Goal: Information Seeking & Learning: Learn about a topic

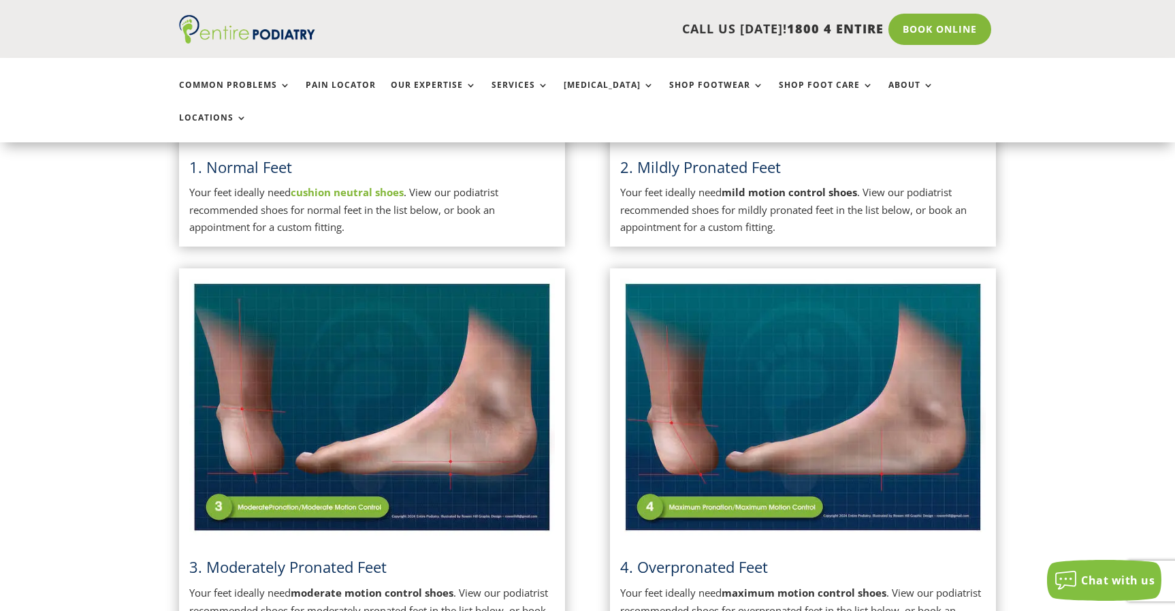
scroll to position [381, 0]
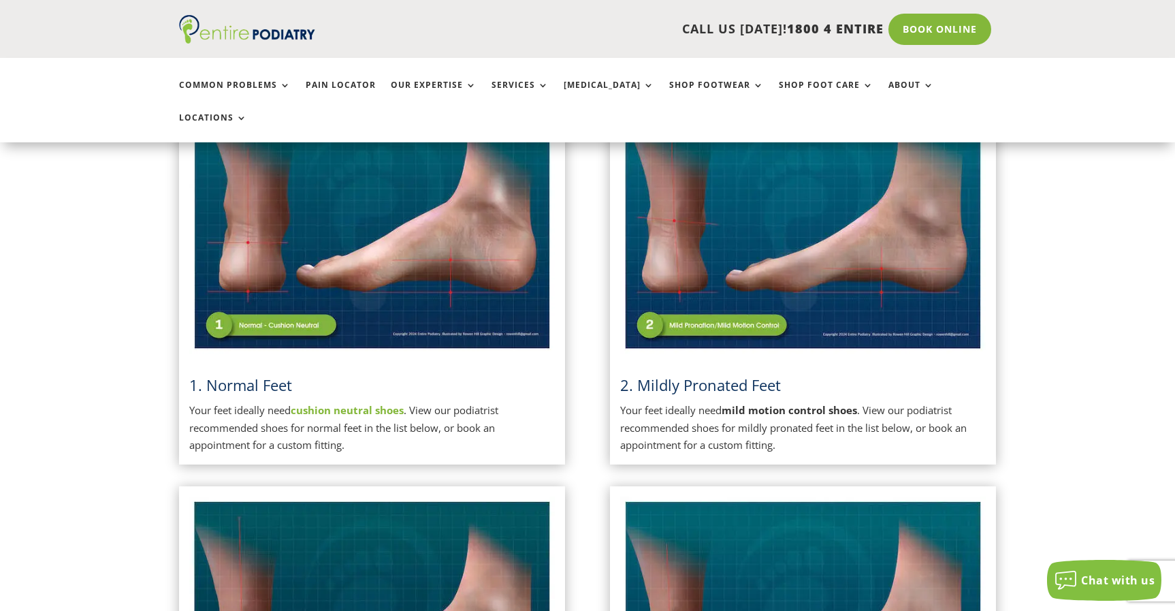
click at [298, 402] on p "Your feet ideally need cushion neutral shoes . View our podiatrist recommended …" at bounding box center [372, 428] width 366 height 52
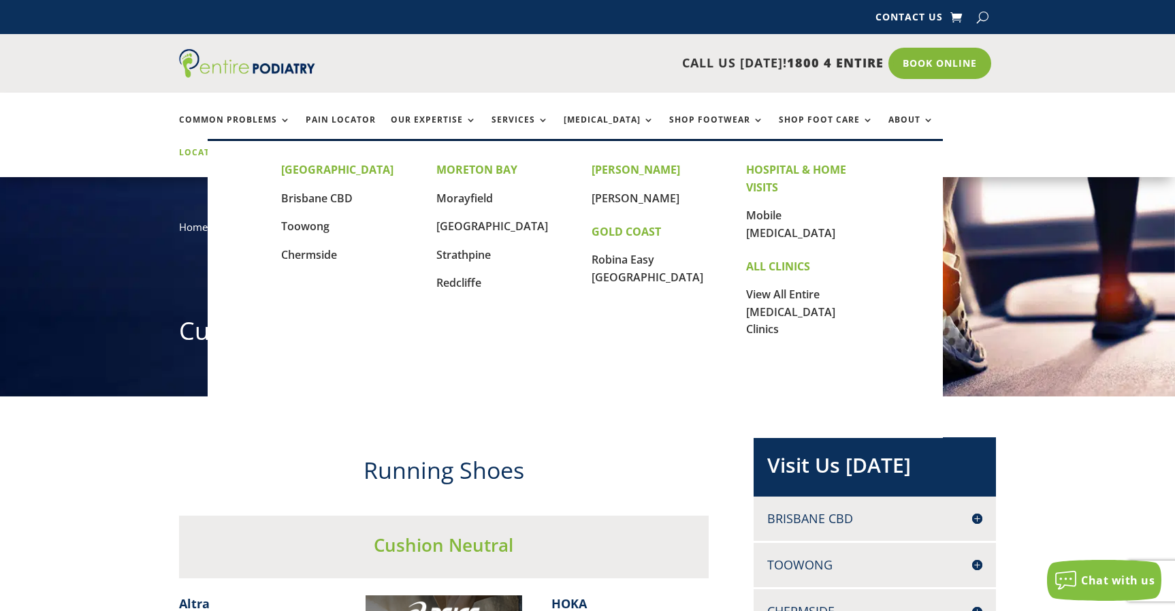
click at [247, 148] on link "Locations" at bounding box center [213, 162] width 68 height 29
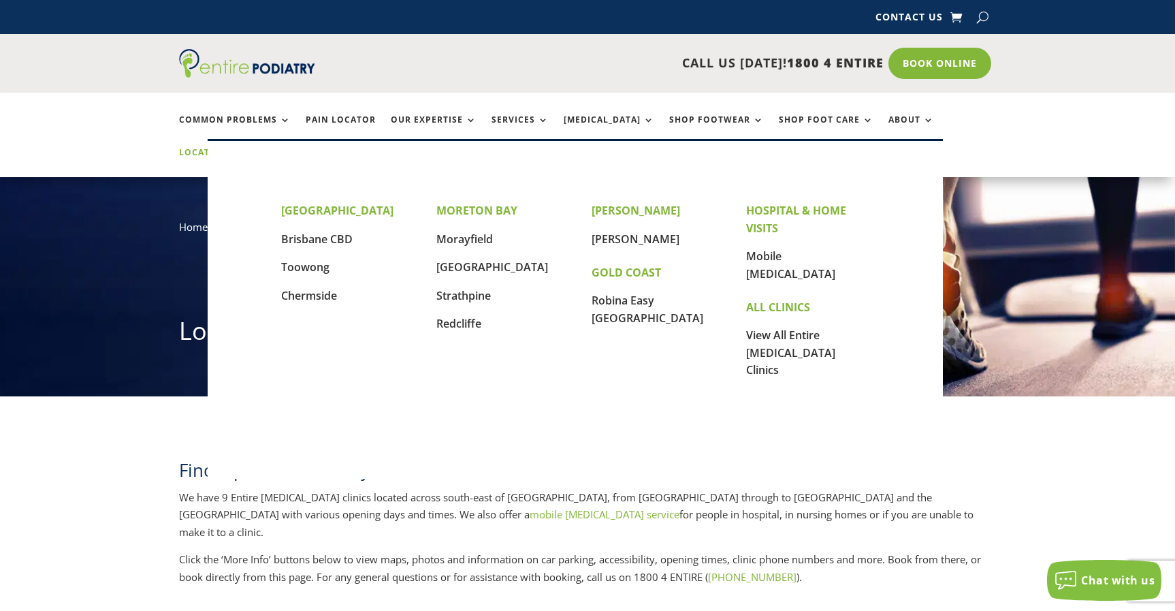
click at [247, 148] on link "Locations" at bounding box center [213, 162] width 68 height 29
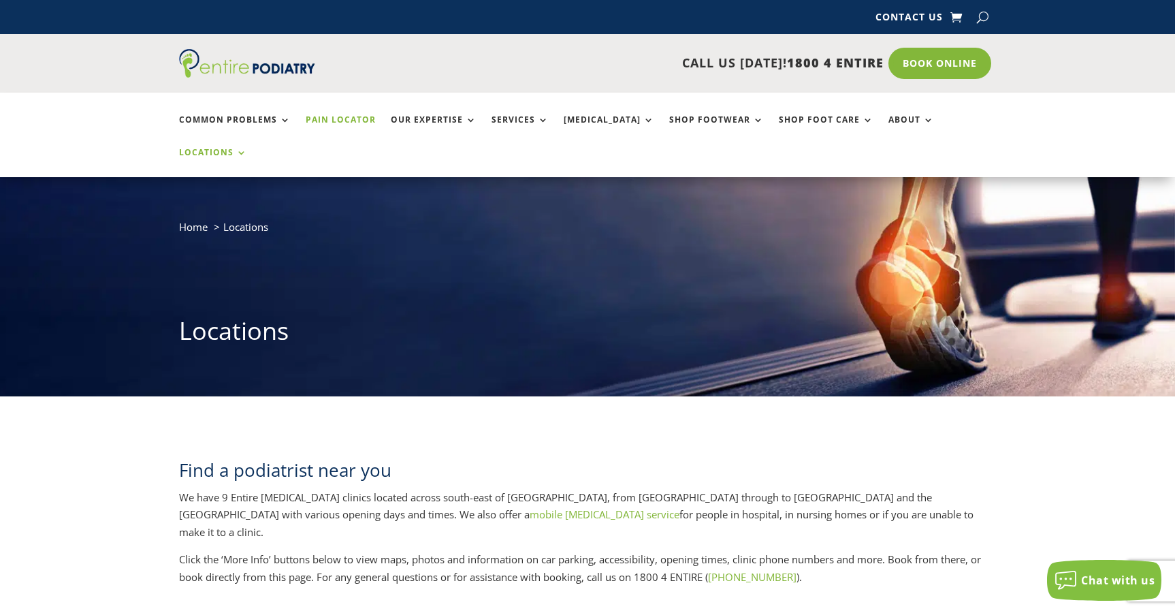
click at [340, 117] on link "Pain Locator" at bounding box center [341, 129] width 70 height 29
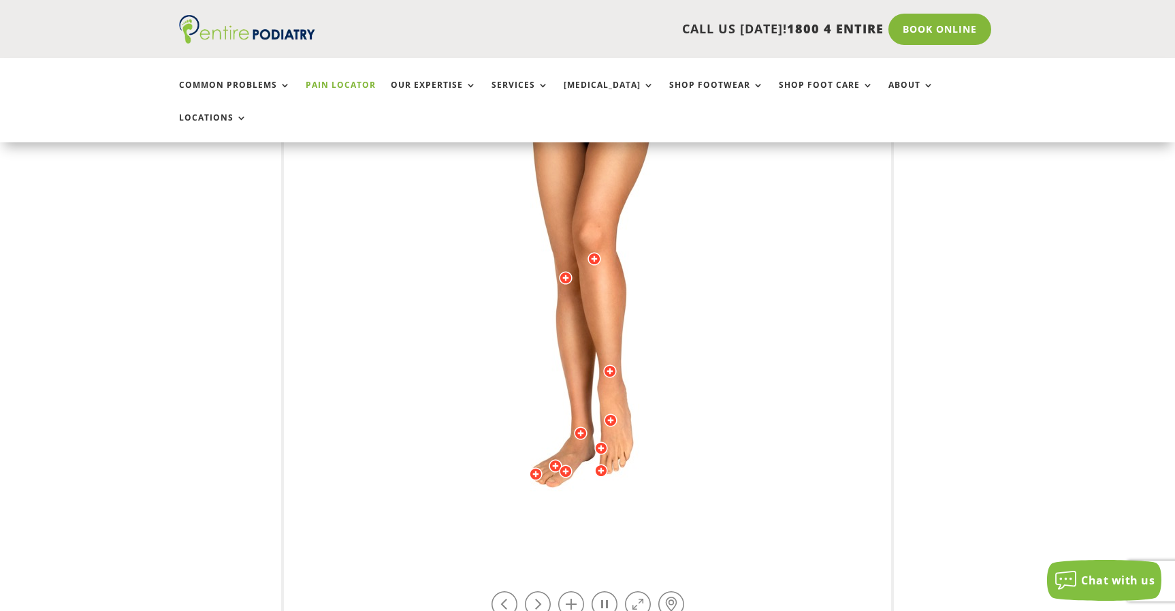
scroll to position [327, 0]
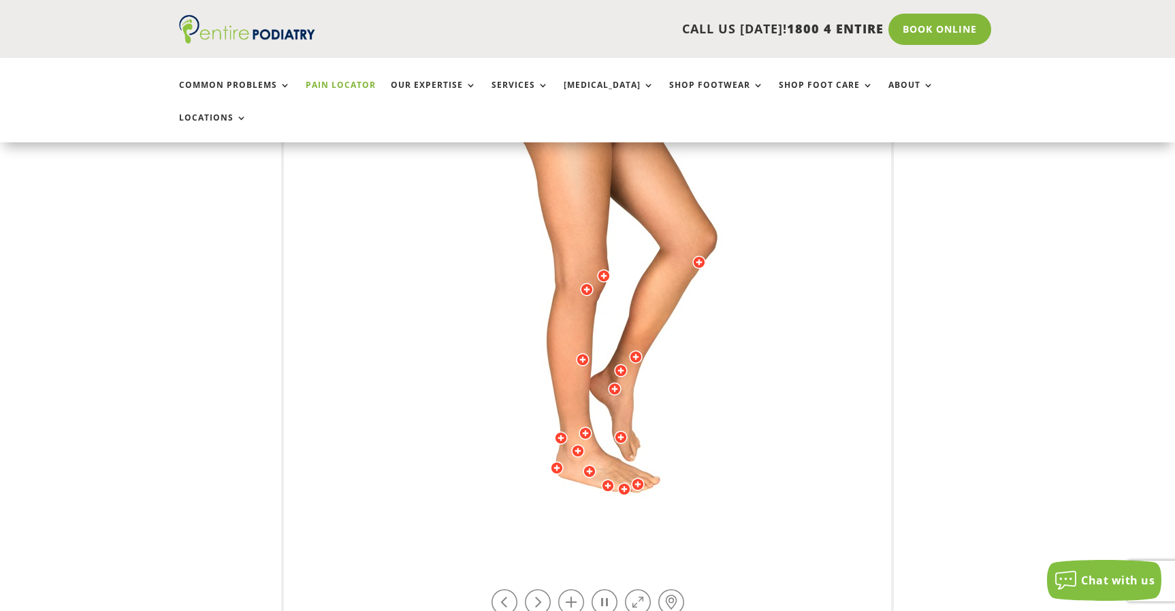
click at [575, 395] on img at bounding box center [588, 282] width 376 height 545
click at [721, 402] on img at bounding box center [588, 282] width 376 height 545
click at [540, 589] on link at bounding box center [538, 602] width 26 height 26
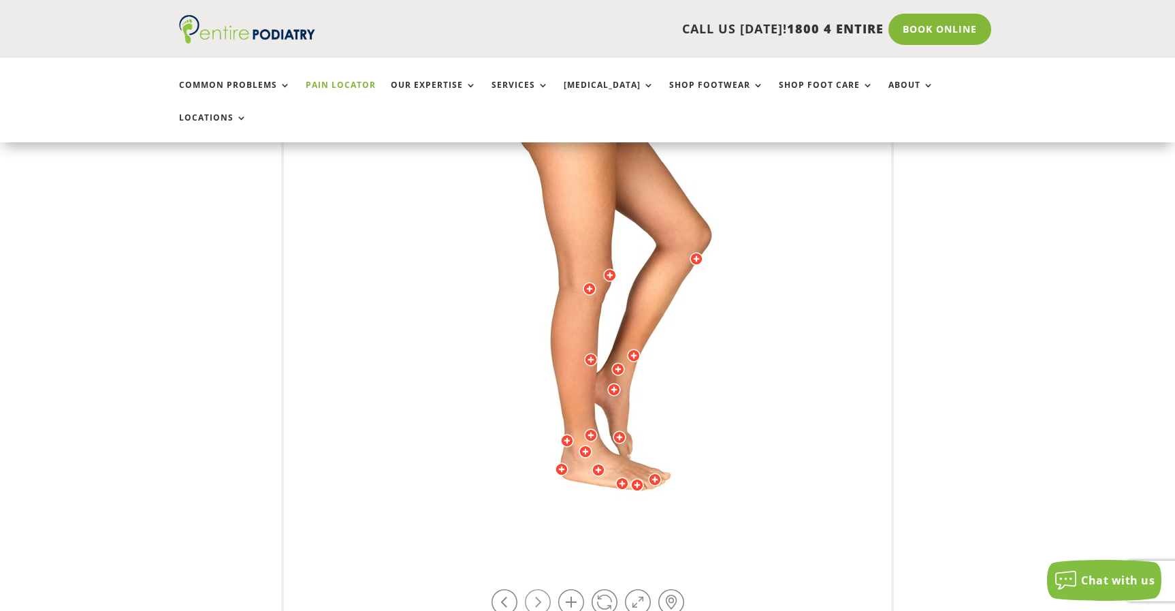
click at [540, 589] on link at bounding box center [538, 602] width 26 height 26
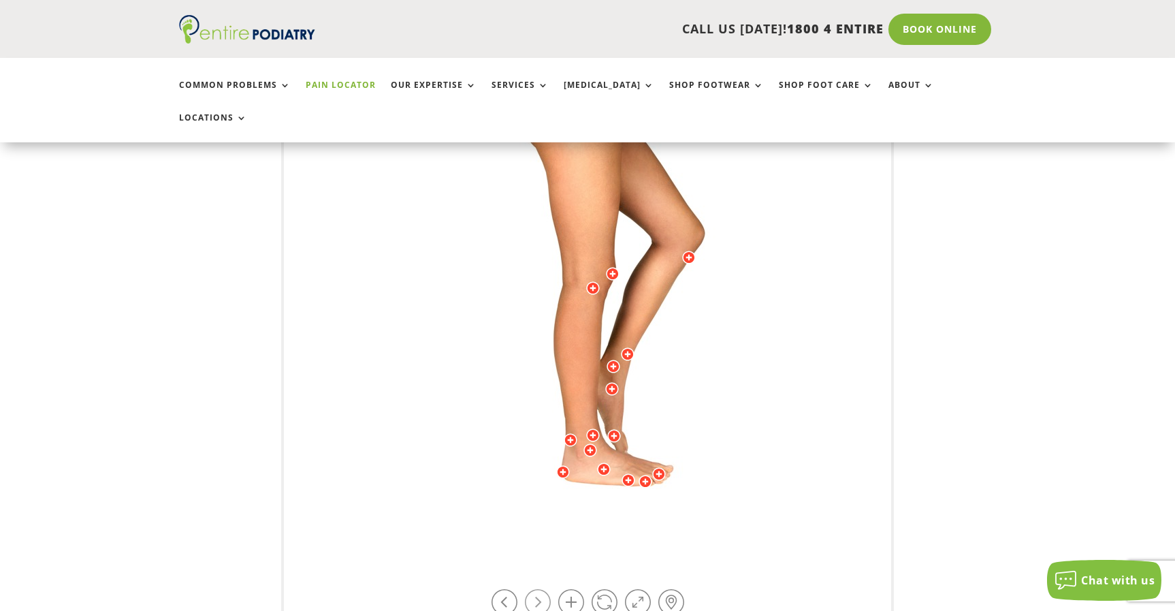
click at [540, 589] on link at bounding box center [538, 602] width 26 height 26
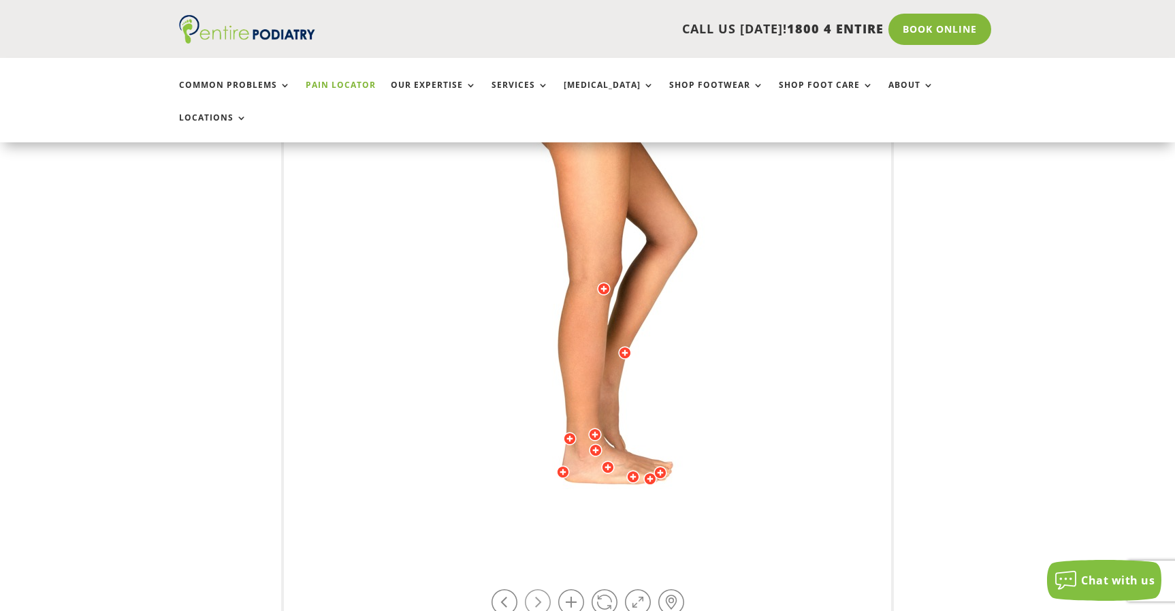
click at [540, 589] on link at bounding box center [538, 602] width 26 height 26
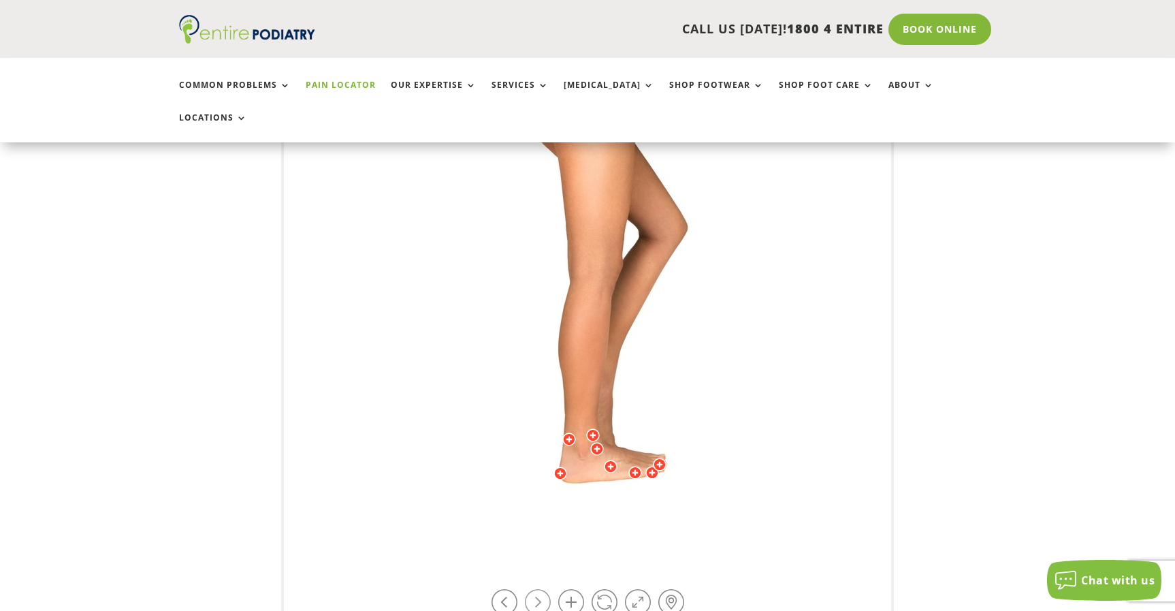
click at [540, 589] on link at bounding box center [538, 602] width 26 height 26
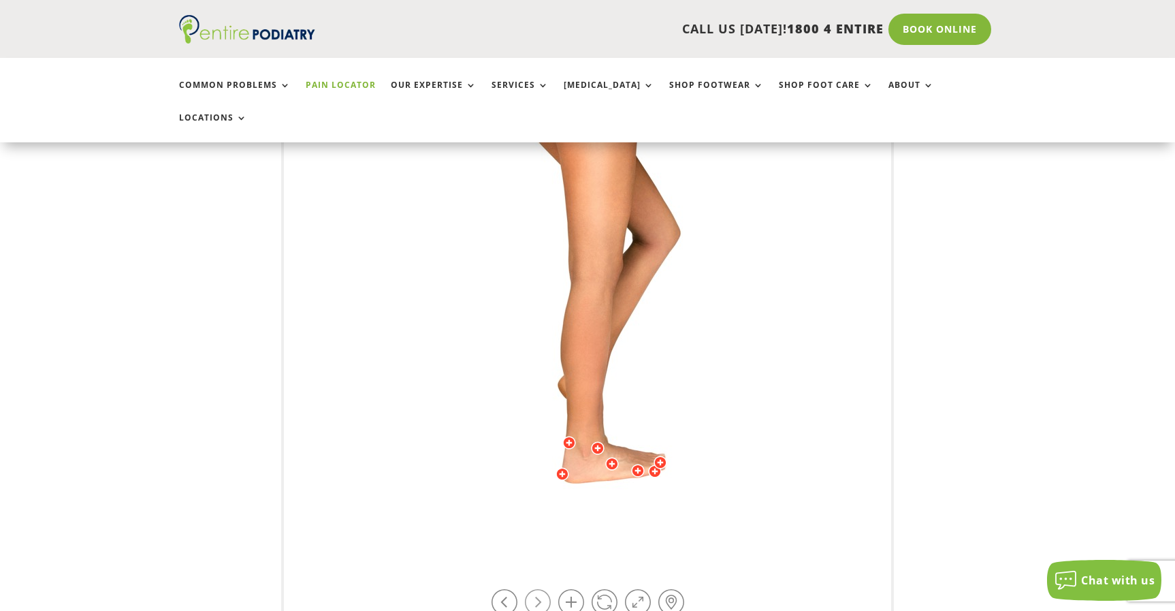
click at [540, 589] on link at bounding box center [538, 602] width 26 height 26
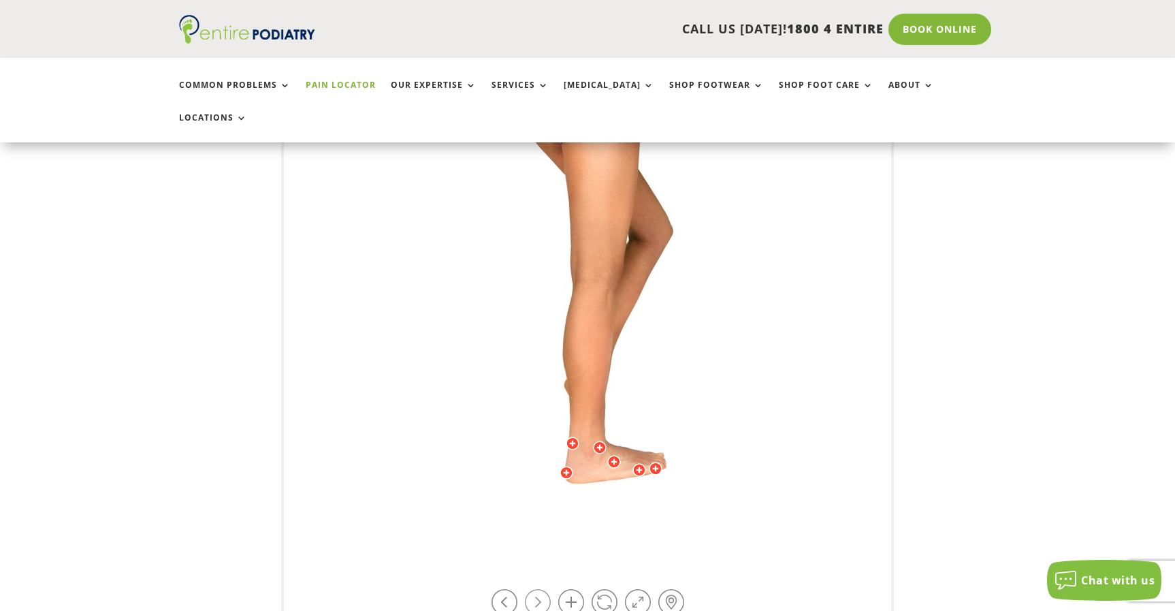
click at [540, 589] on link at bounding box center [538, 602] width 26 height 26
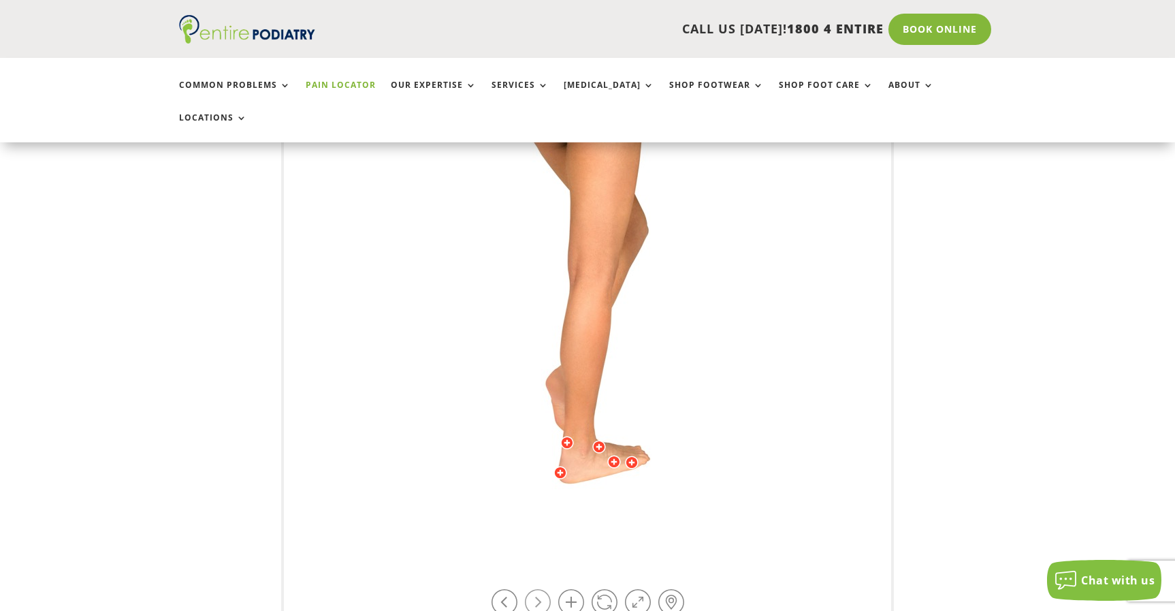
click at [540, 589] on link at bounding box center [538, 602] width 26 height 26
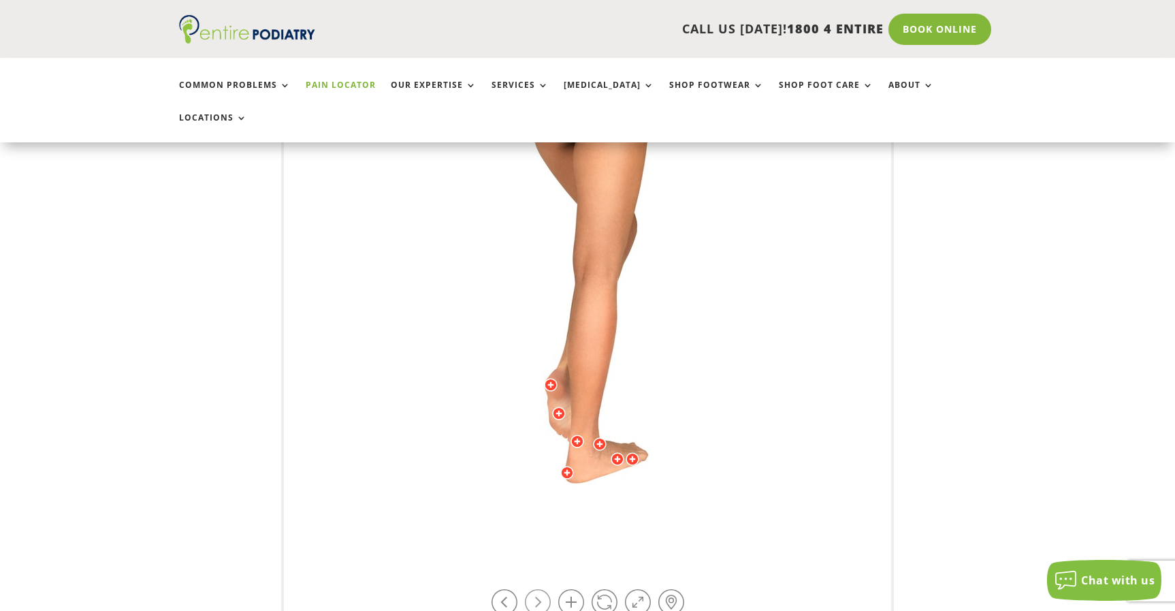
click at [540, 589] on link at bounding box center [538, 602] width 26 height 26
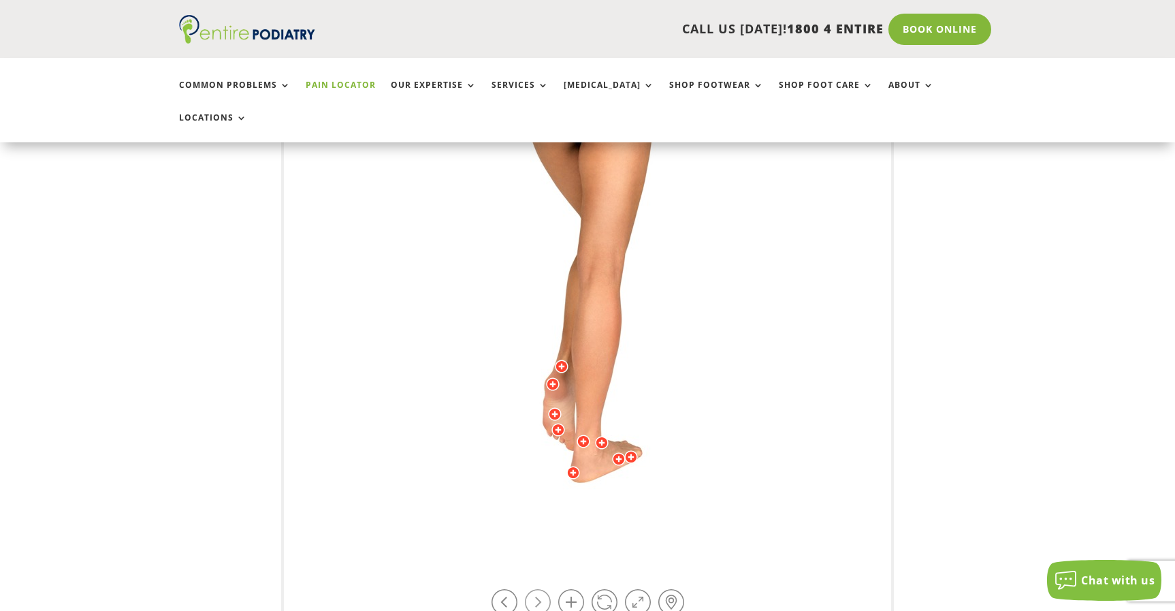
click at [540, 589] on link at bounding box center [538, 602] width 26 height 26
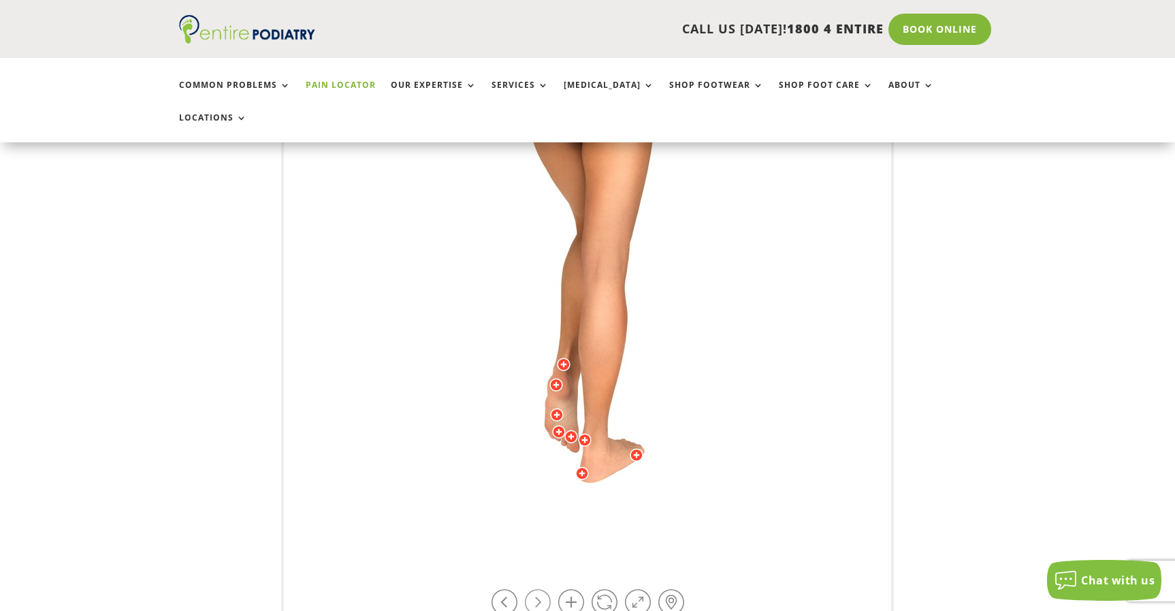
click at [540, 589] on link at bounding box center [538, 602] width 26 height 26
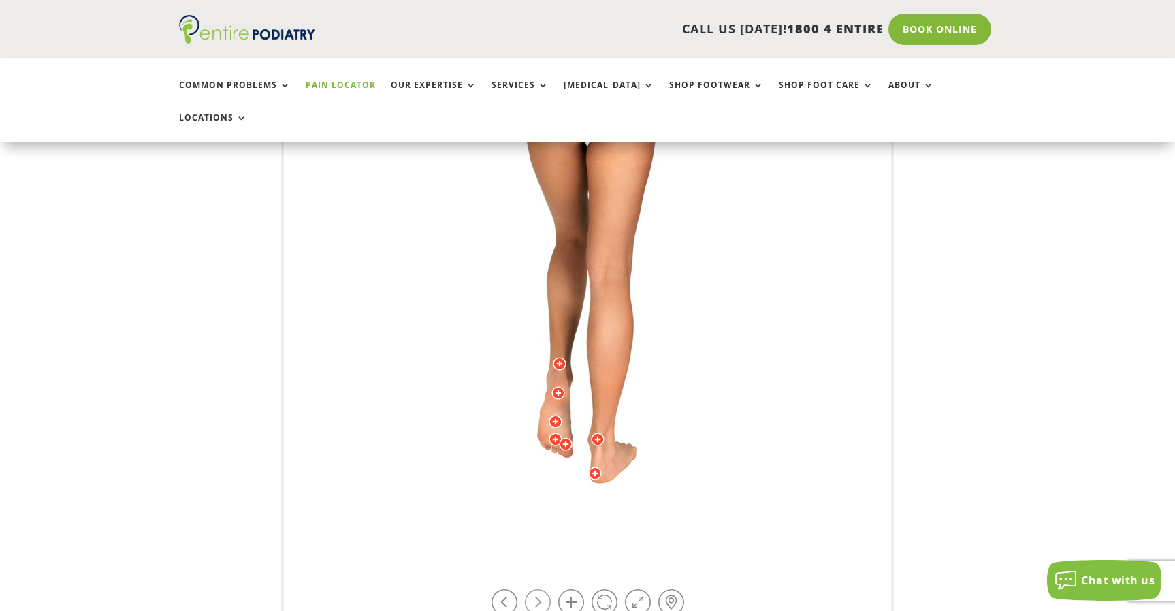
click at [540, 589] on link at bounding box center [538, 602] width 26 height 26
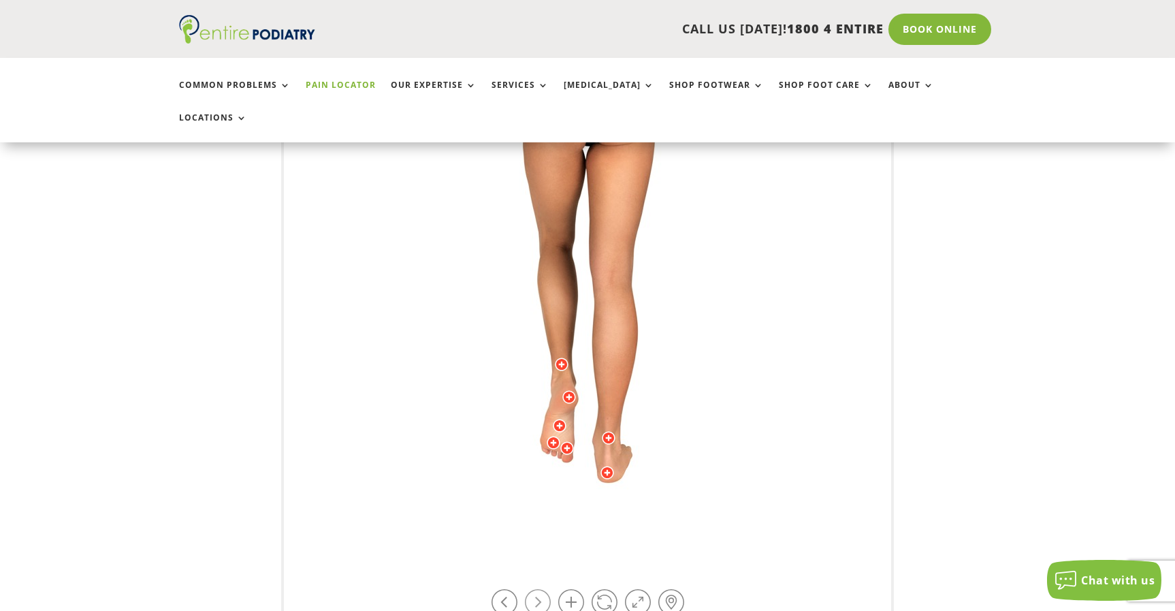
click at [540, 589] on link at bounding box center [538, 602] width 26 height 26
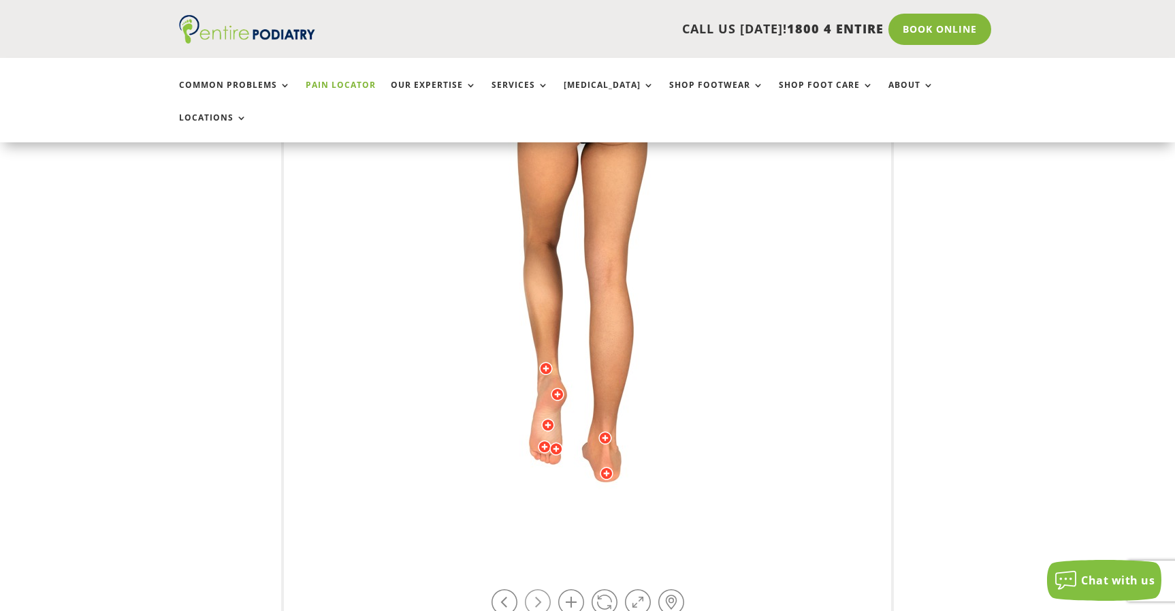
click at [530, 589] on link at bounding box center [538, 602] width 26 height 26
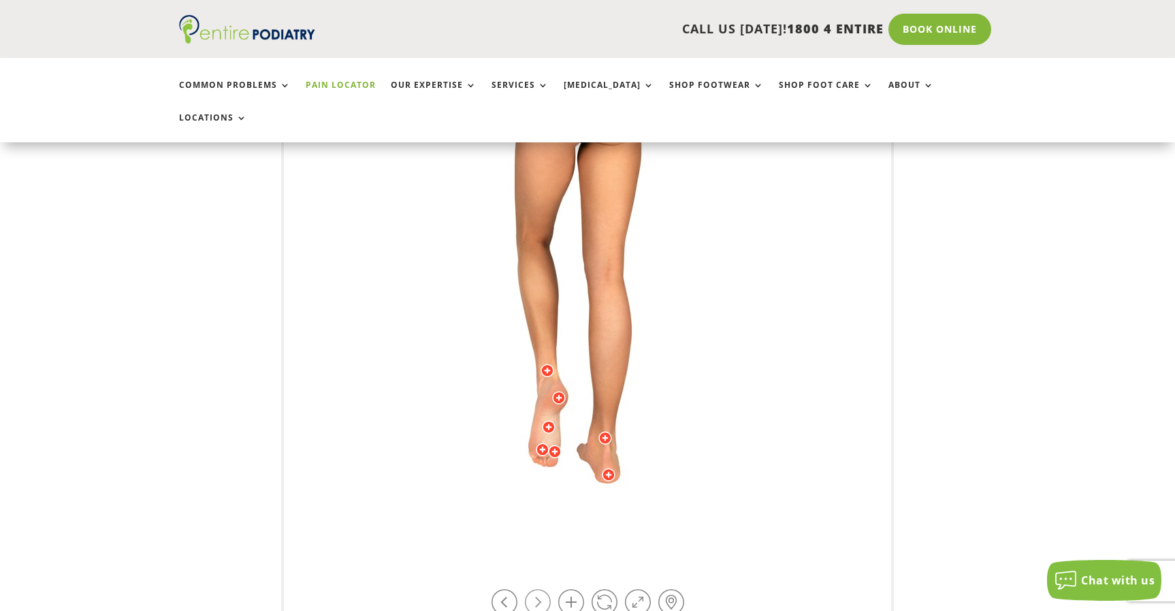
click at [530, 589] on link at bounding box center [538, 602] width 26 height 26
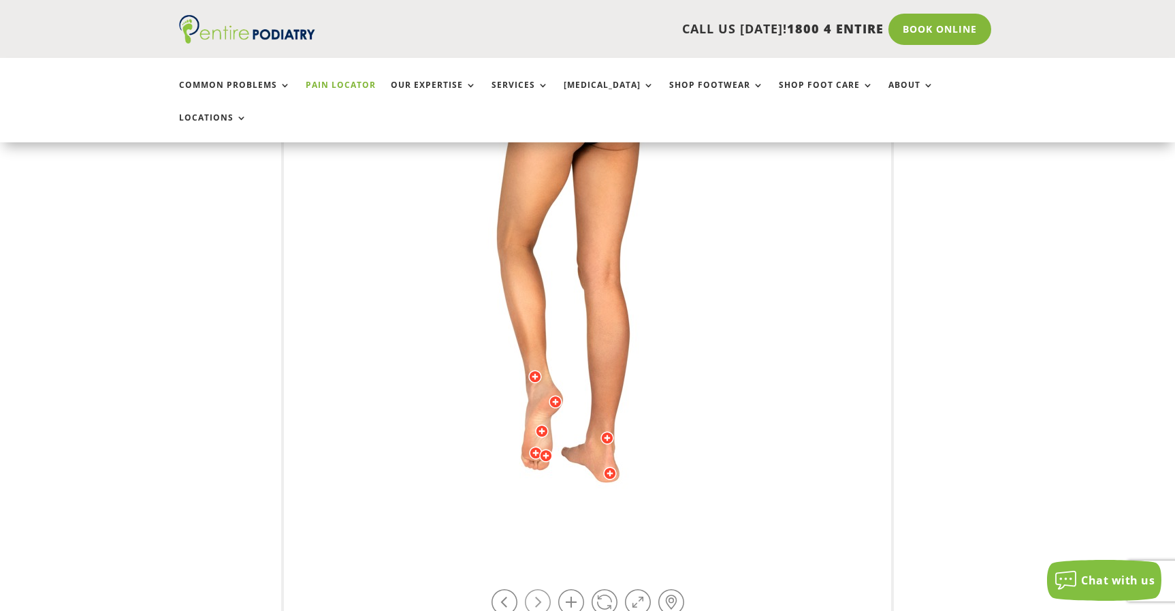
click at [530, 589] on link at bounding box center [538, 602] width 26 height 26
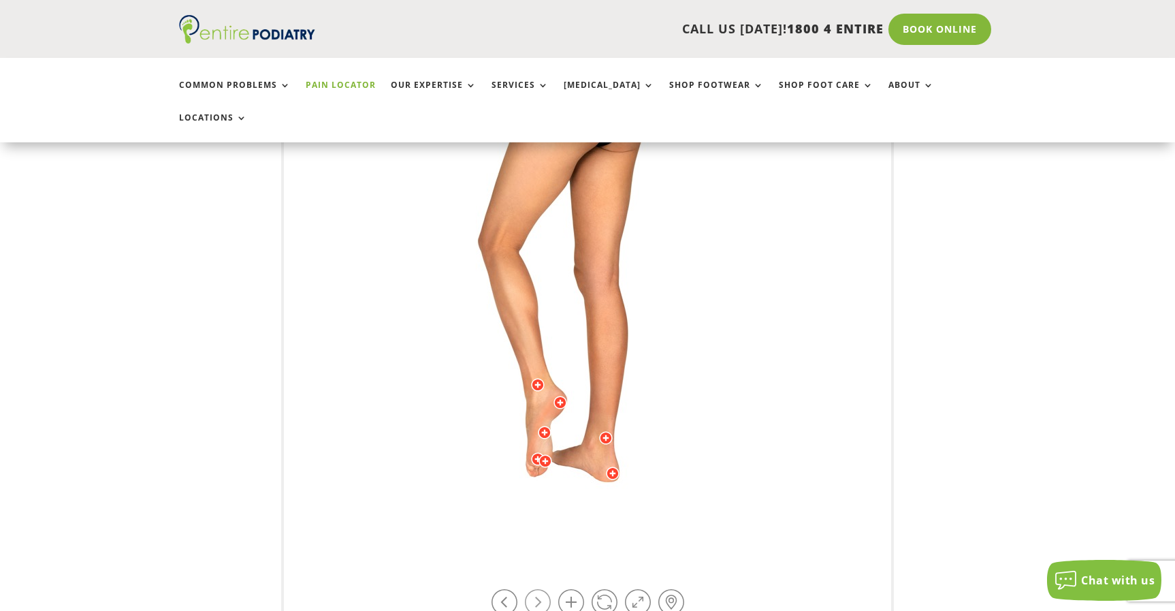
click at [530, 589] on link at bounding box center [538, 602] width 26 height 26
click at [547, 425] on div at bounding box center [545, 432] width 14 height 14
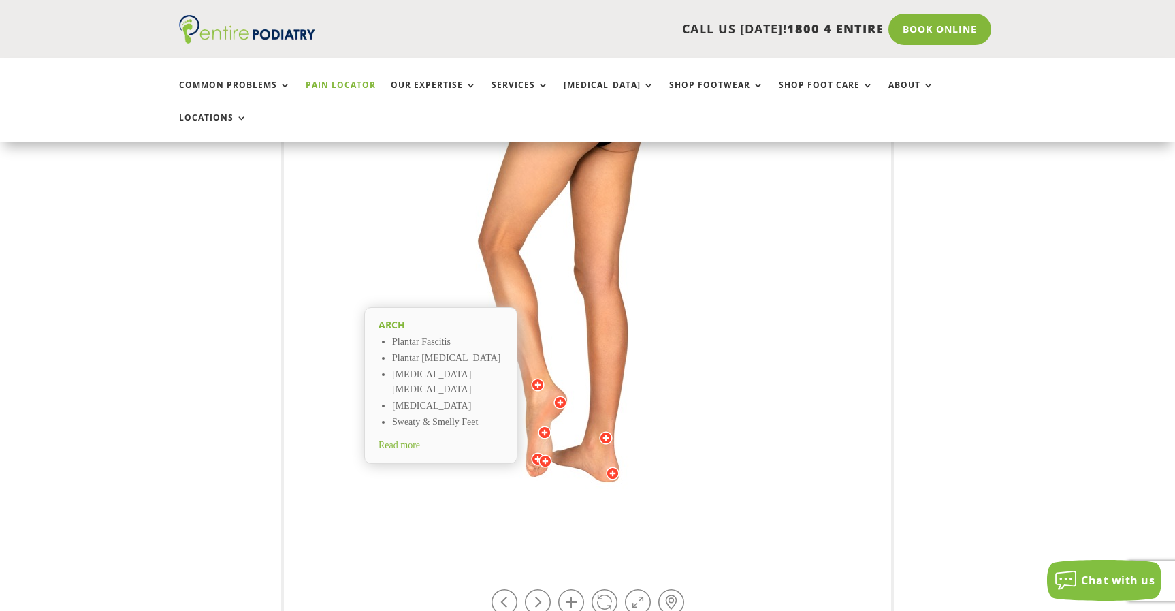
click at [649, 393] on img at bounding box center [588, 282] width 376 height 545
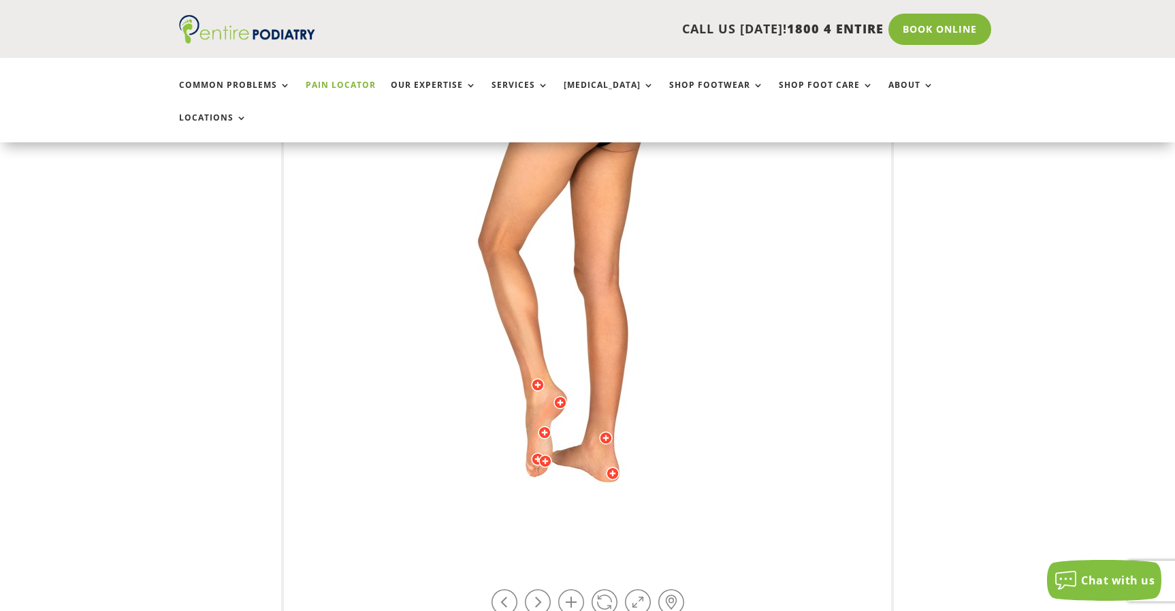
click at [537, 378] on div at bounding box center [538, 385] width 14 height 14
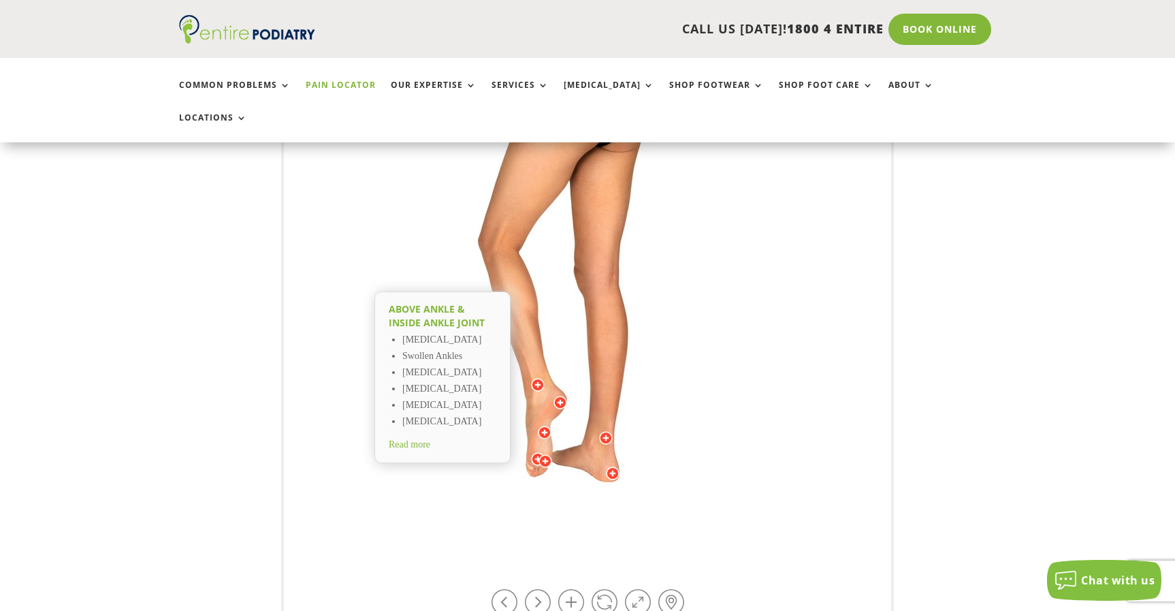
click at [538, 378] on div at bounding box center [538, 385] width 14 height 14
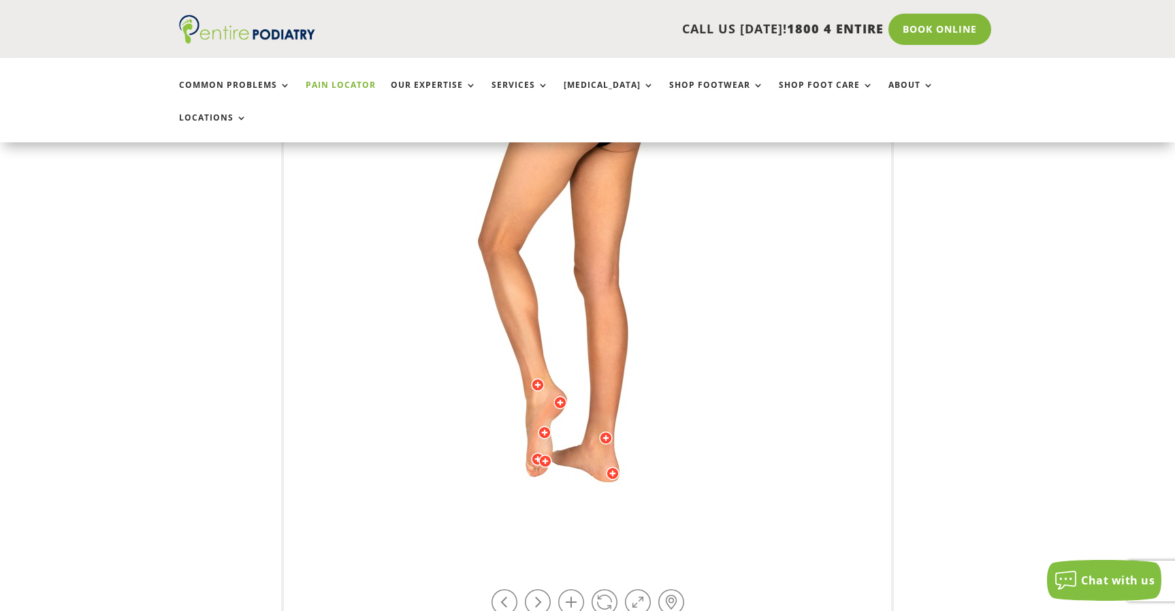
click at [559, 396] on div at bounding box center [560, 403] width 14 height 14
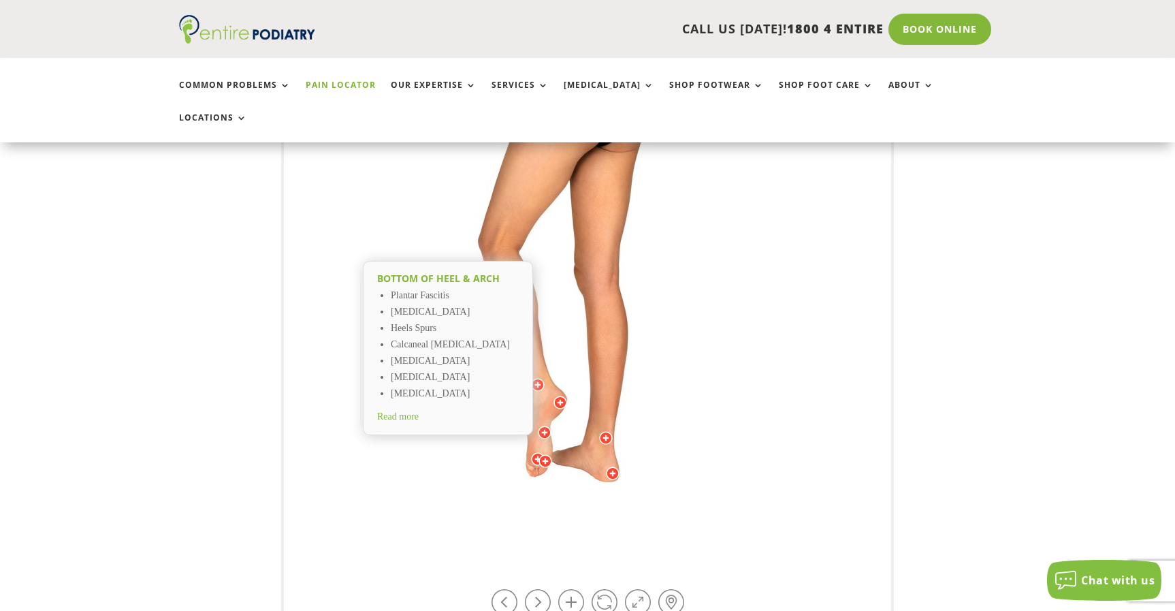
click at [558, 396] on div at bounding box center [560, 403] width 14 height 14
